Goal: Information Seeking & Learning: Learn about a topic

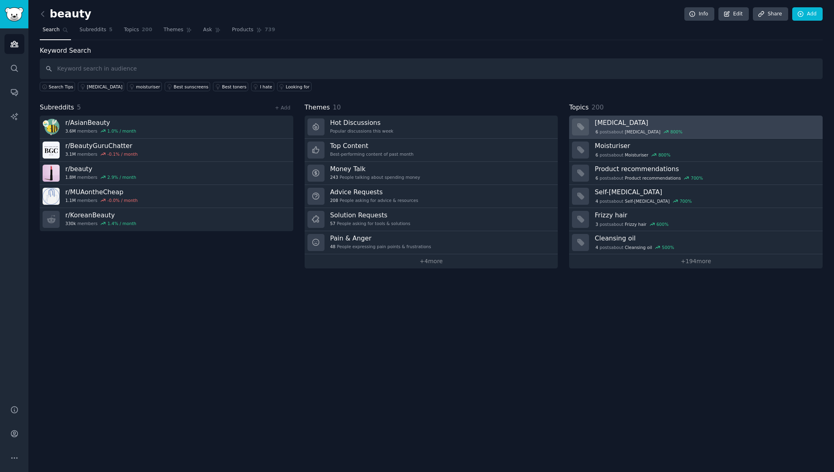
click at [629, 127] on div "6 post s about [MEDICAL_DATA] 800 %" at bounding box center [706, 131] width 222 height 9
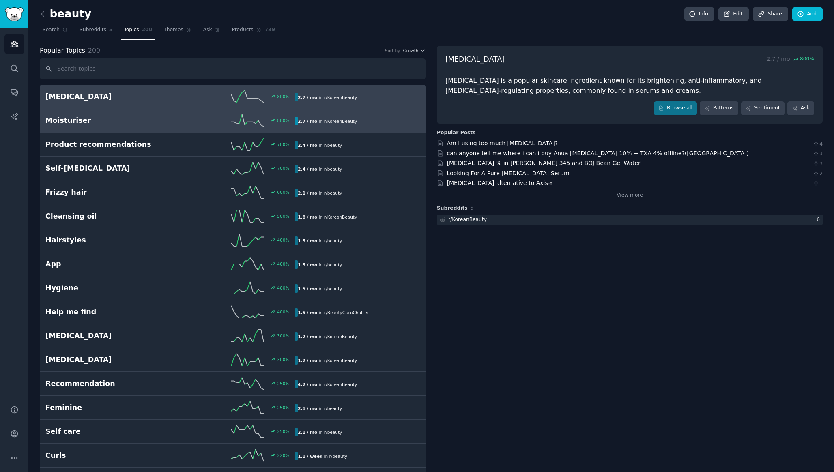
click at [153, 124] on h2 "Moisturiser" at bounding box center [107, 121] width 125 height 10
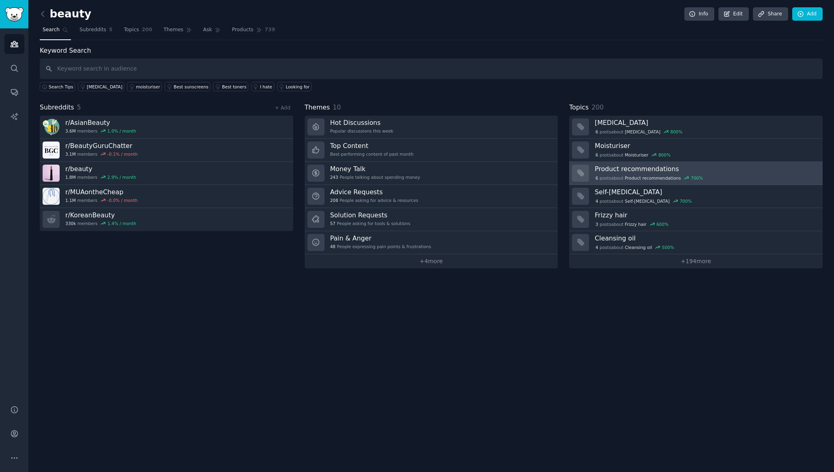
click at [632, 174] on div "6 post s about Product recommendations 700 %" at bounding box center [649, 177] width 109 height 7
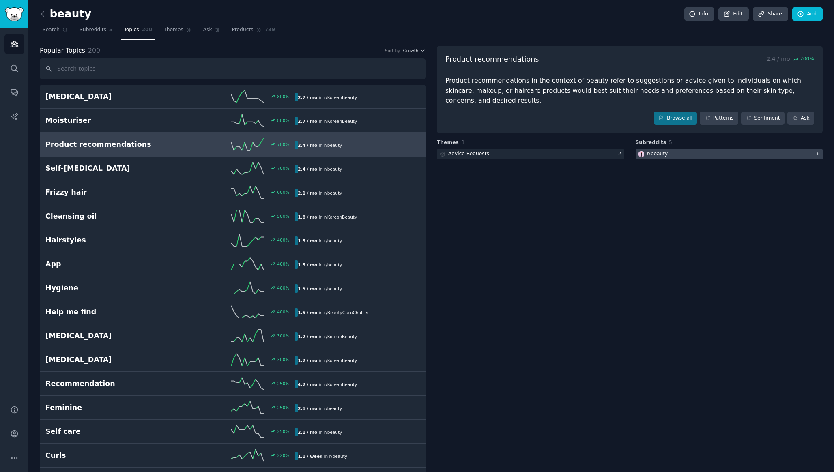
click at [657, 150] on div "r/ beauty" at bounding box center [653, 154] width 34 height 10
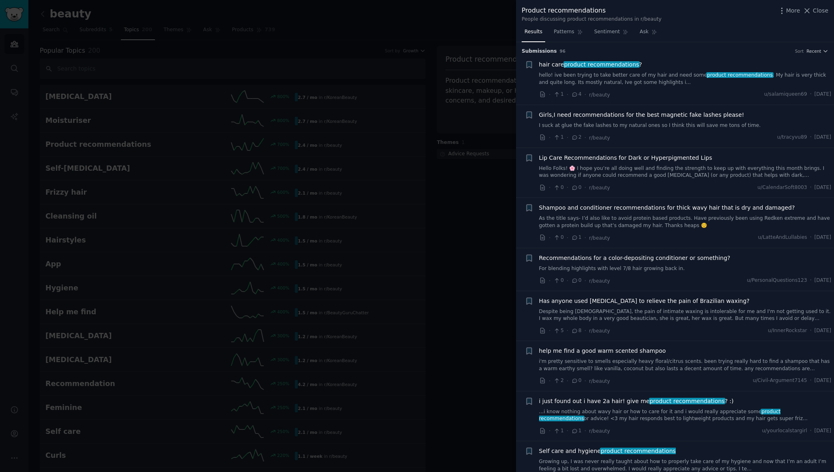
drag, startPoint x: 182, startPoint y: 467, endPoint x: 182, endPoint y: 472, distance: 4.5
click at [183, 472] on div at bounding box center [417, 236] width 834 height 472
